Goal: Check status: Check status

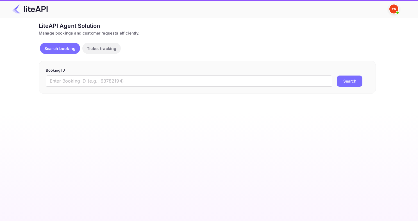
click at [111, 78] on input "text" at bounding box center [189, 80] width 286 height 11
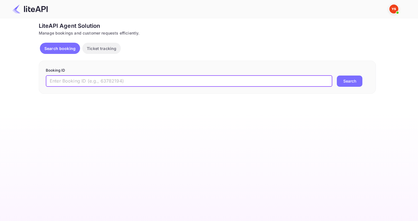
paste input "8914763"
type input "8914763"
click at [337, 75] on button "Search" at bounding box center [350, 80] width 26 height 11
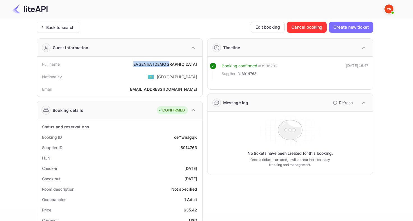
drag, startPoint x: 162, startPoint y: 64, endPoint x: 199, endPoint y: 64, distance: 36.8
click at [199, 64] on div "Full name [PERSON_NAME]" at bounding box center [119, 64] width 161 height 10
copy div "[PERSON_NAME]"
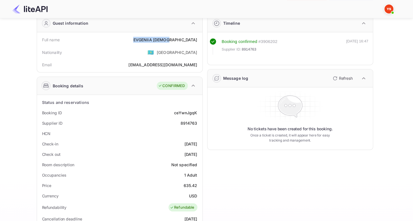
scroll to position [56, 0]
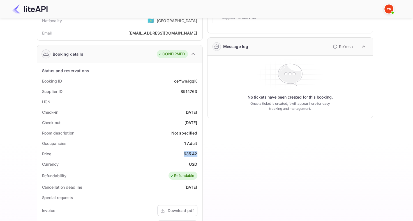
drag, startPoint x: 182, startPoint y: 152, endPoint x: 198, endPoint y: 157, distance: 16.8
click at [198, 157] on div "Price 635.42" at bounding box center [119, 153] width 161 height 10
copy div "635.42"
